Goal: Task Accomplishment & Management: Use online tool/utility

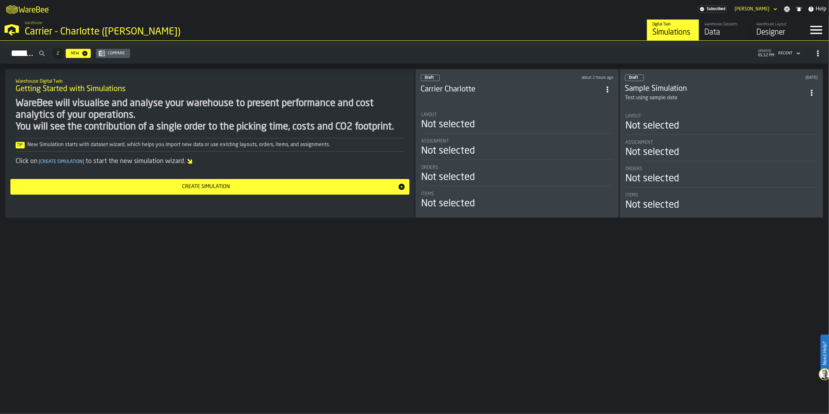
click at [389, 259] on div "Hello, [PERSON_NAME] active subscription renews [DATE] Simulations 2 New Compar…" at bounding box center [414, 227] width 829 height 373
drag, startPoint x: 630, startPoint y: 311, endPoint x: 310, endPoint y: 218, distance: 333.6
click at [630, 311] on div "Hello, [PERSON_NAME] active subscription renews [DATE] Simulations 2 New Compar…" at bounding box center [414, 227] width 829 height 373
click at [295, 188] on div "Create Simulation" at bounding box center [205, 187] width 383 height 8
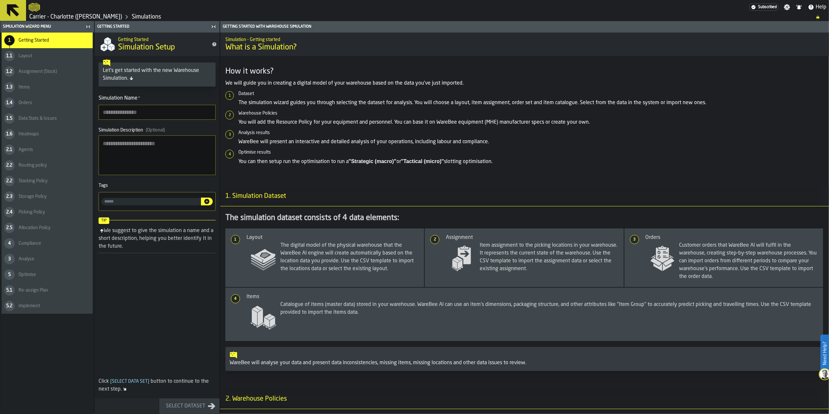
click at [51, 17] on link "Carrier - Charlotte ([PERSON_NAME])" at bounding box center [75, 16] width 93 height 7
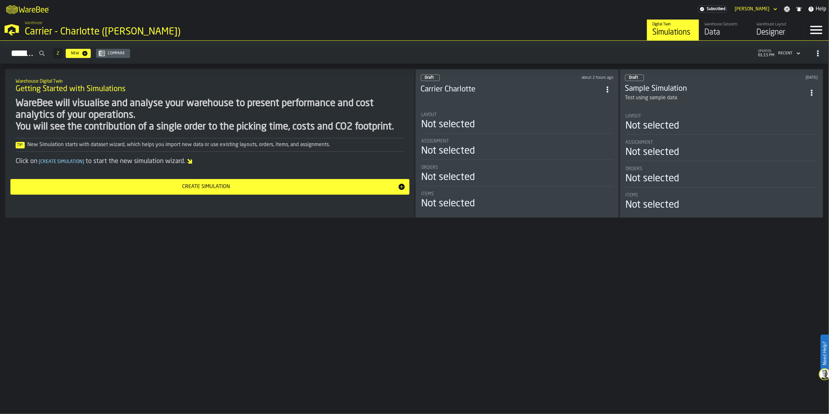
click at [459, 86] on h3 "Carrier Charlotte" at bounding box center [511, 89] width 181 height 10
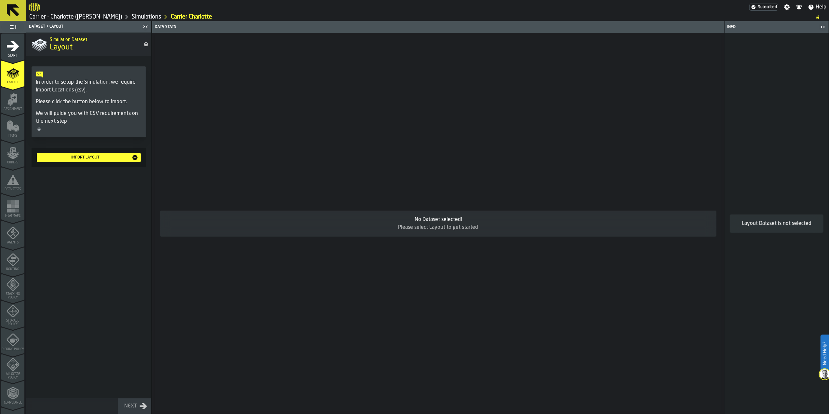
click at [96, 160] on div "Import layout" at bounding box center [85, 157] width 92 height 5
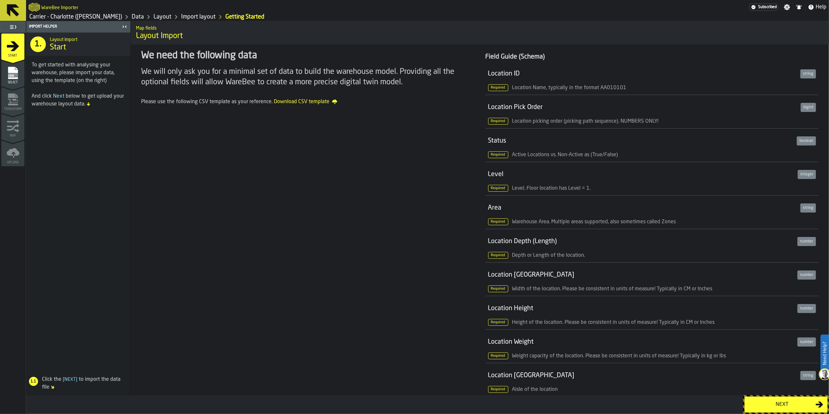
click at [764, 406] on div "Next" at bounding box center [781, 404] width 67 height 8
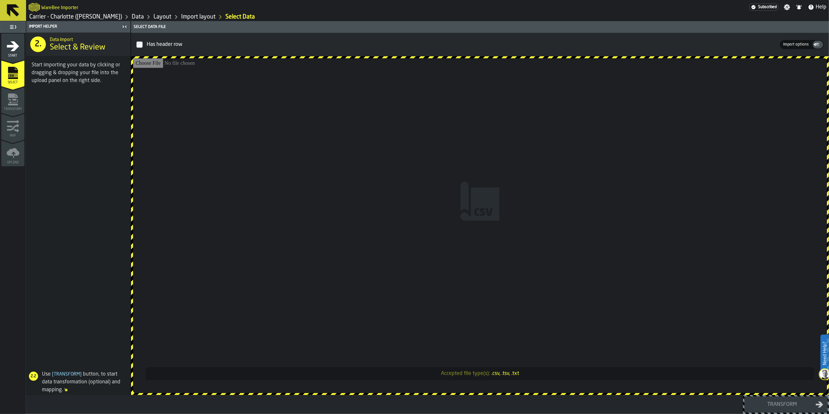
click at [501, 270] on input "Accepted file type(s): .csv, .tsv, .txt" at bounding box center [480, 225] width 694 height 335
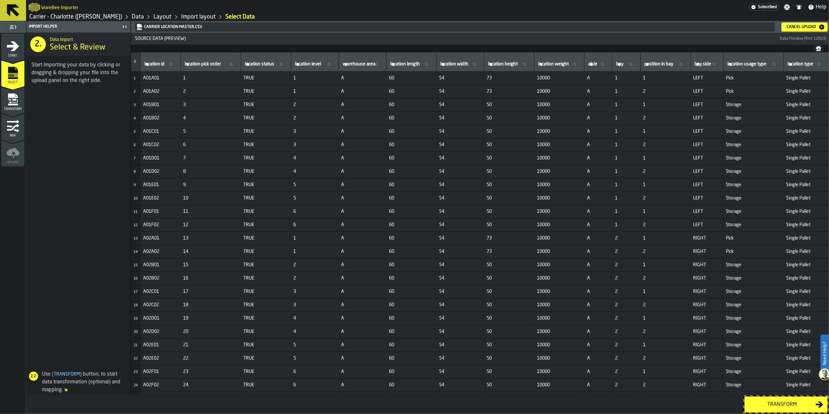
click at [778, 404] on div "Transform" at bounding box center [781, 404] width 67 height 8
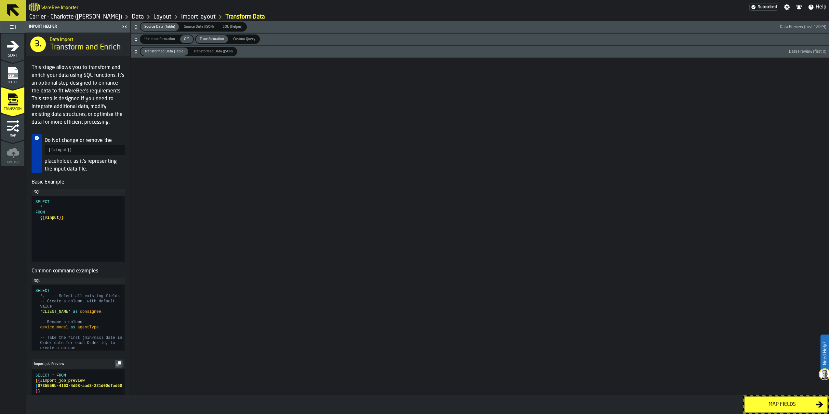
click at [778, 404] on div "Map fields" at bounding box center [781, 404] width 67 height 8
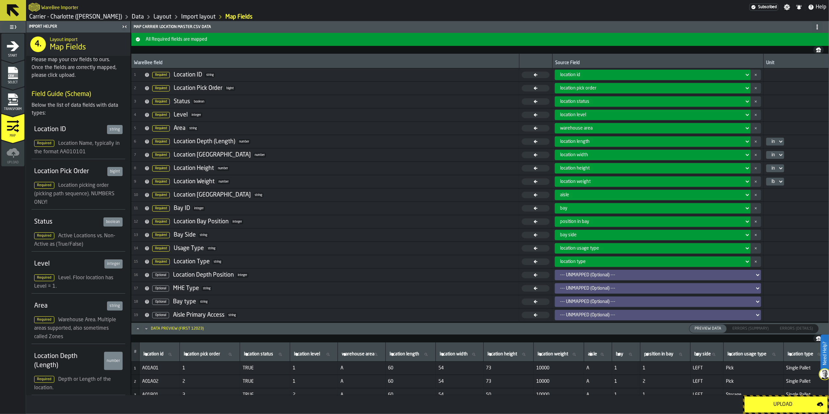
click at [787, 403] on div "Upload" at bounding box center [782, 404] width 68 height 8
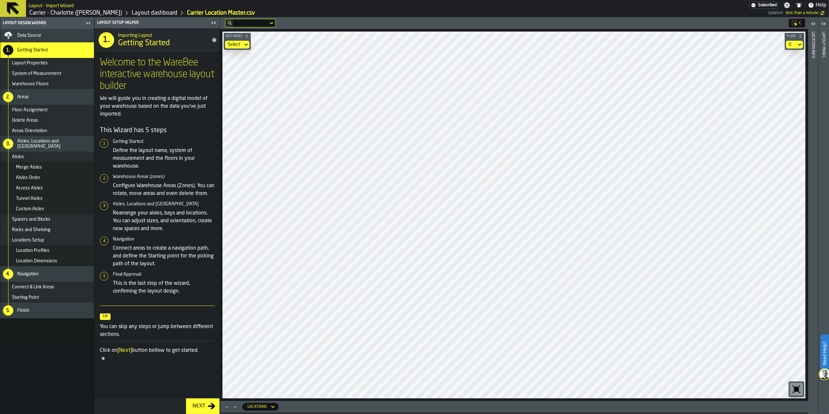
click at [204, 411] on button "Next" at bounding box center [202, 406] width 33 height 16
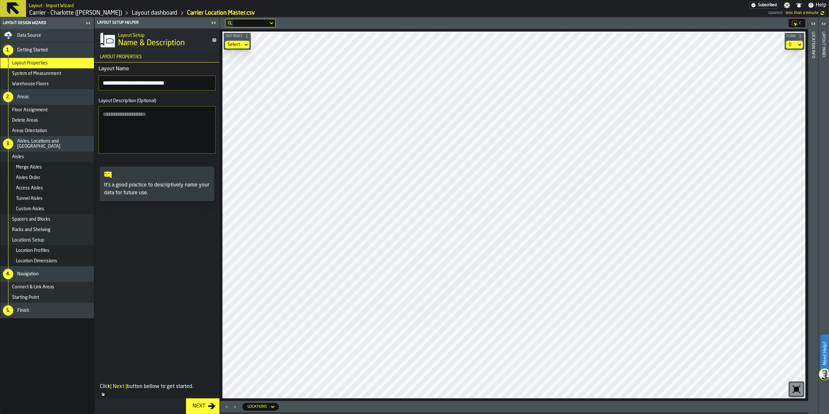
click at [204, 410] on button "Next" at bounding box center [202, 406] width 33 height 16
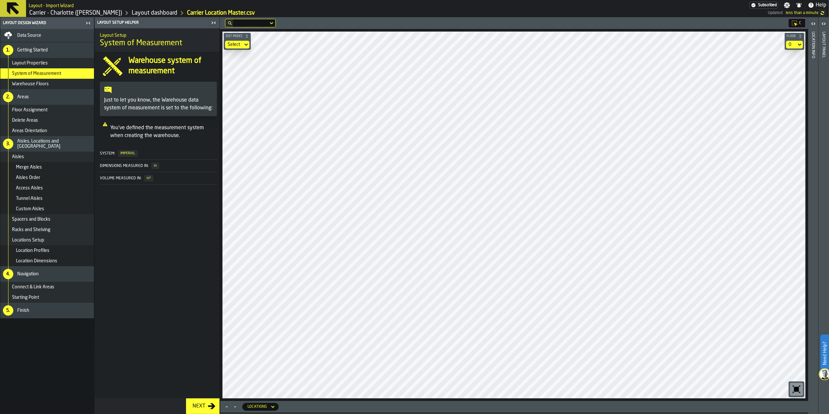
click at [204, 405] on div "Next" at bounding box center [199, 406] width 18 height 8
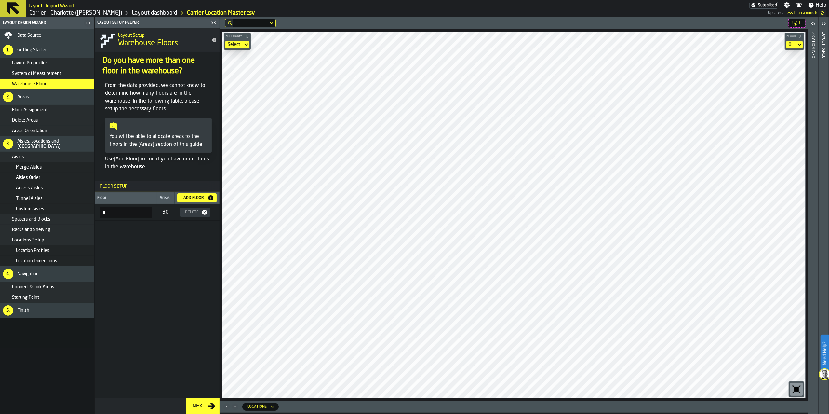
click at [204, 403] on div "Next" at bounding box center [199, 406] width 18 height 8
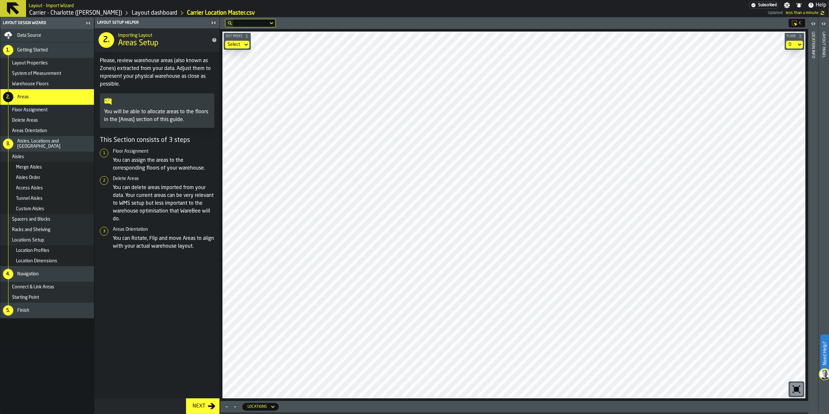
click at [205, 401] on button "Next" at bounding box center [202, 406] width 33 height 16
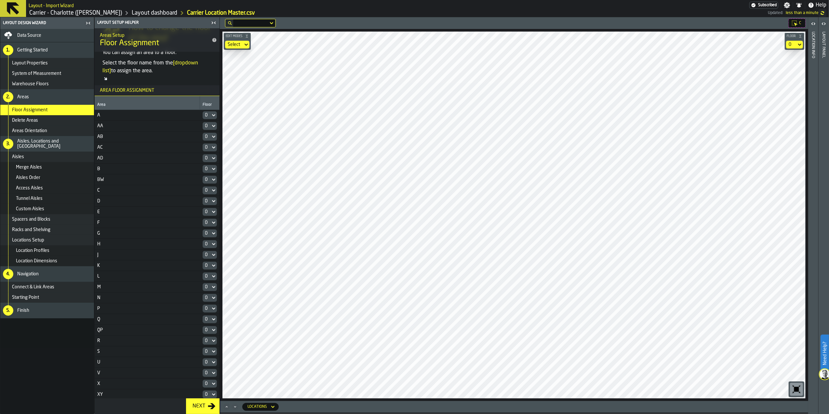
scroll to position [71, 0]
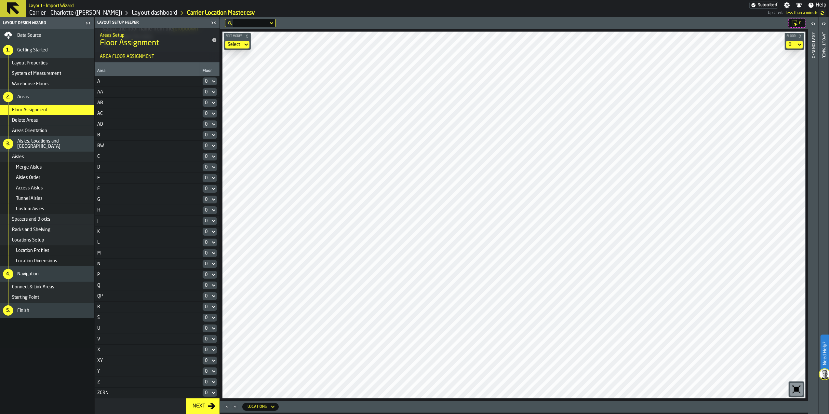
click at [214, 402] on icon "button-Next" at bounding box center [212, 406] width 8 height 8
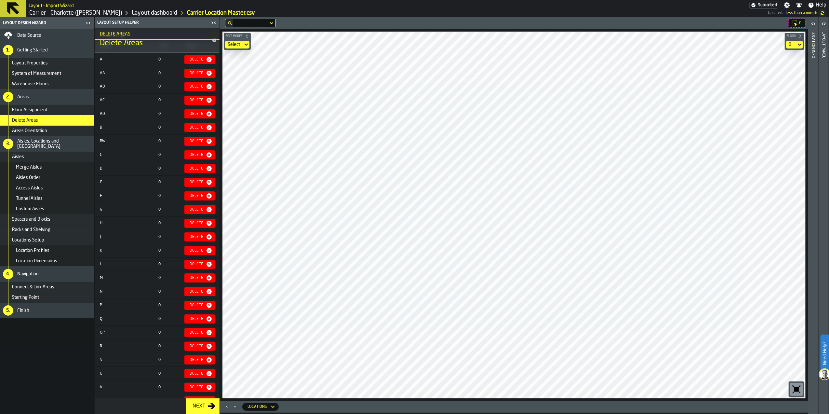
scroll to position [144, 0]
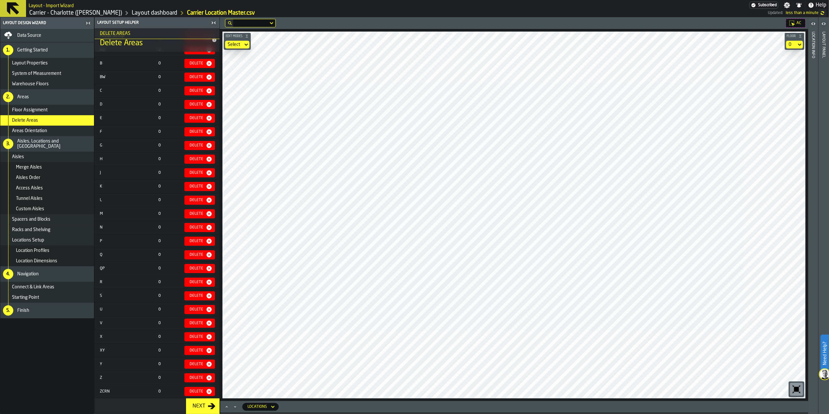
click at [204, 402] on div "Next" at bounding box center [199, 406] width 18 height 8
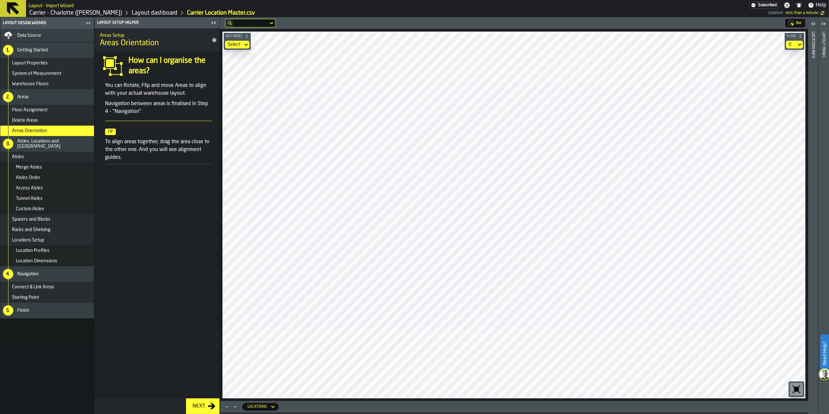
click at [196, 404] on div "Next" at bounding box center [199, 406] width 18 height 8
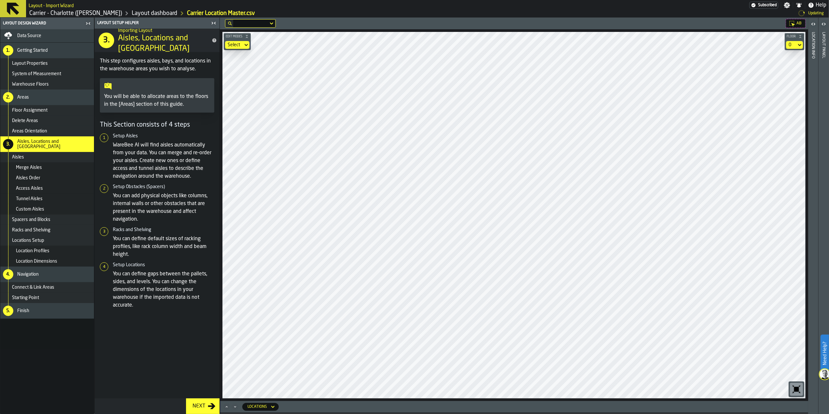
click at [212, 331] on main "Layout Design Wizard Data Source 1. Getting Started Layout Properties System of…" at bounding box center [414, 216] width 829 height 396
click at [484, 401] on div "C Edit Modes Select Floor 0 Locations" at bounding box center [514, 215] width 588 height 396
click at [39, 36] on span "Data Source" at bounding box center [29, 35] width 24 height 5
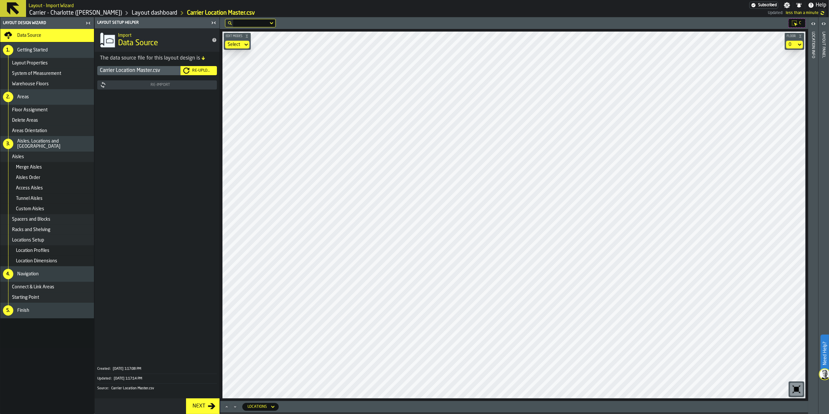
click at [202, 73] on div "Re-Upload" at bounding box center [198, 70] width 31 height 7
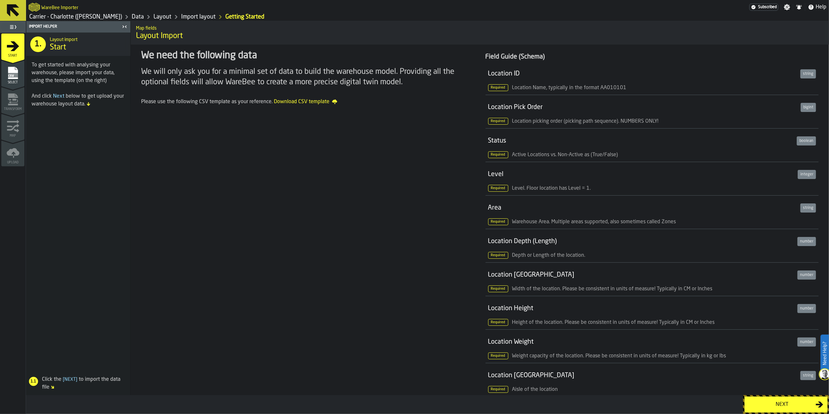
click at [783, 407] on div "Next" at bounding box center [781, 404] width 67 height 8
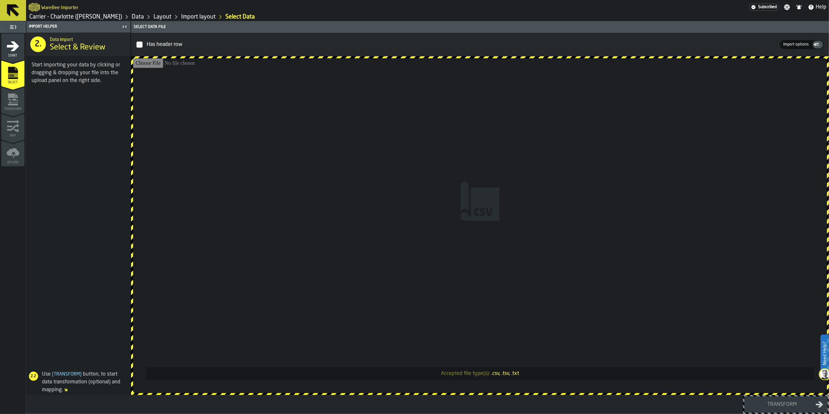
click at [598, 295] on input "Accepted file type(s): .csv, .tsv, .txt" at bounding box center [480, 225] width 694 height 335
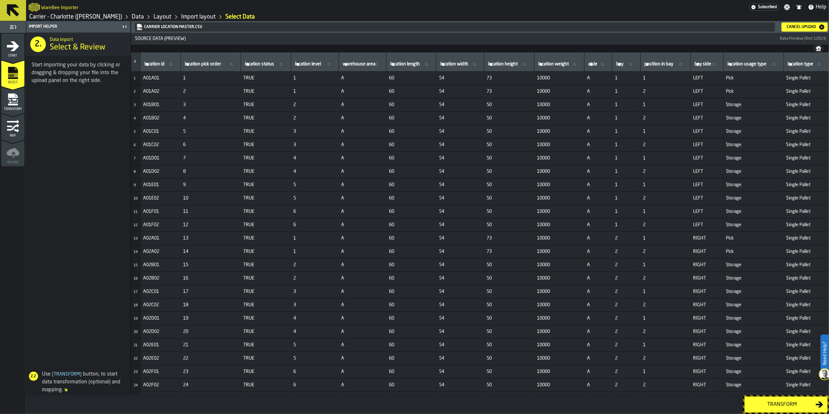
click at [795, 406] on div "Transform" at bounding box center [781, 404] width 67 height 8
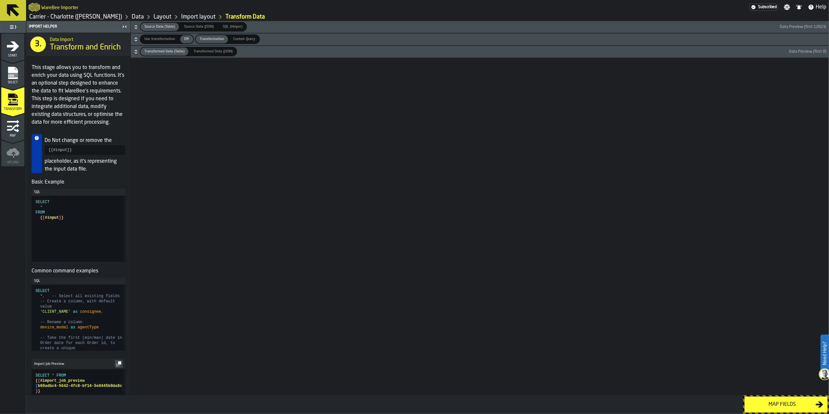
click at [765, 401] on div "Map fields" at bounding box center [781, 404] width 67 height 8
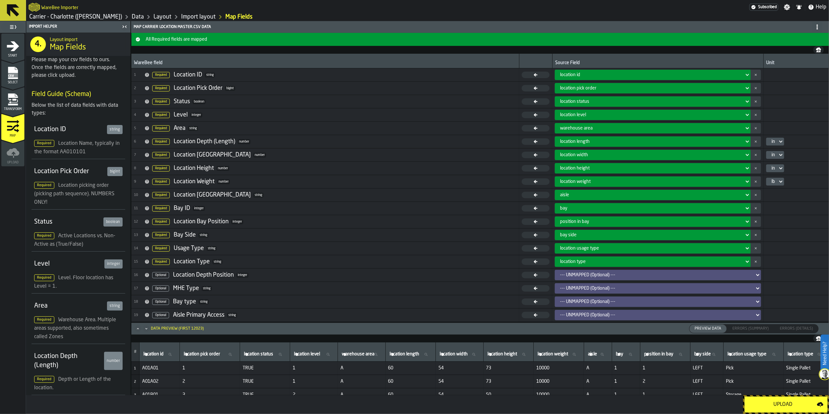
click at [764, 400] on div "Upload" at bounding box center [782, 404] width 68 height 8
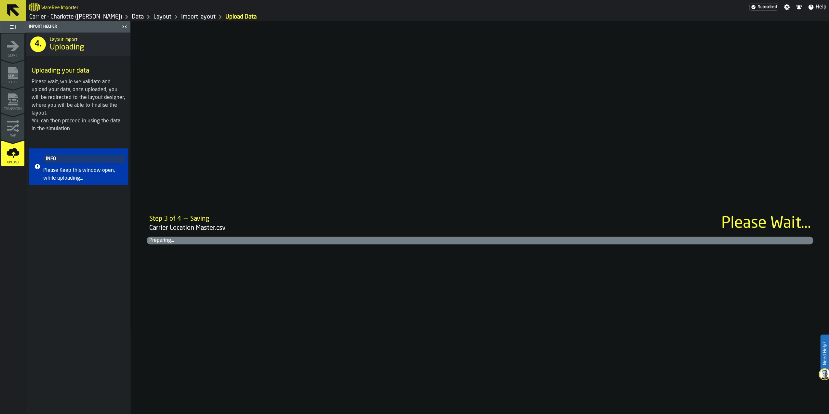
click at [628, 345] on div "Step 3 of 4 — Saving Carrier Location Master.csv Please Wait... Preparing..." at bounding box center [480, 217] width 698 height 392
